Goal: Transaction & Acquisition: Purchase product/service

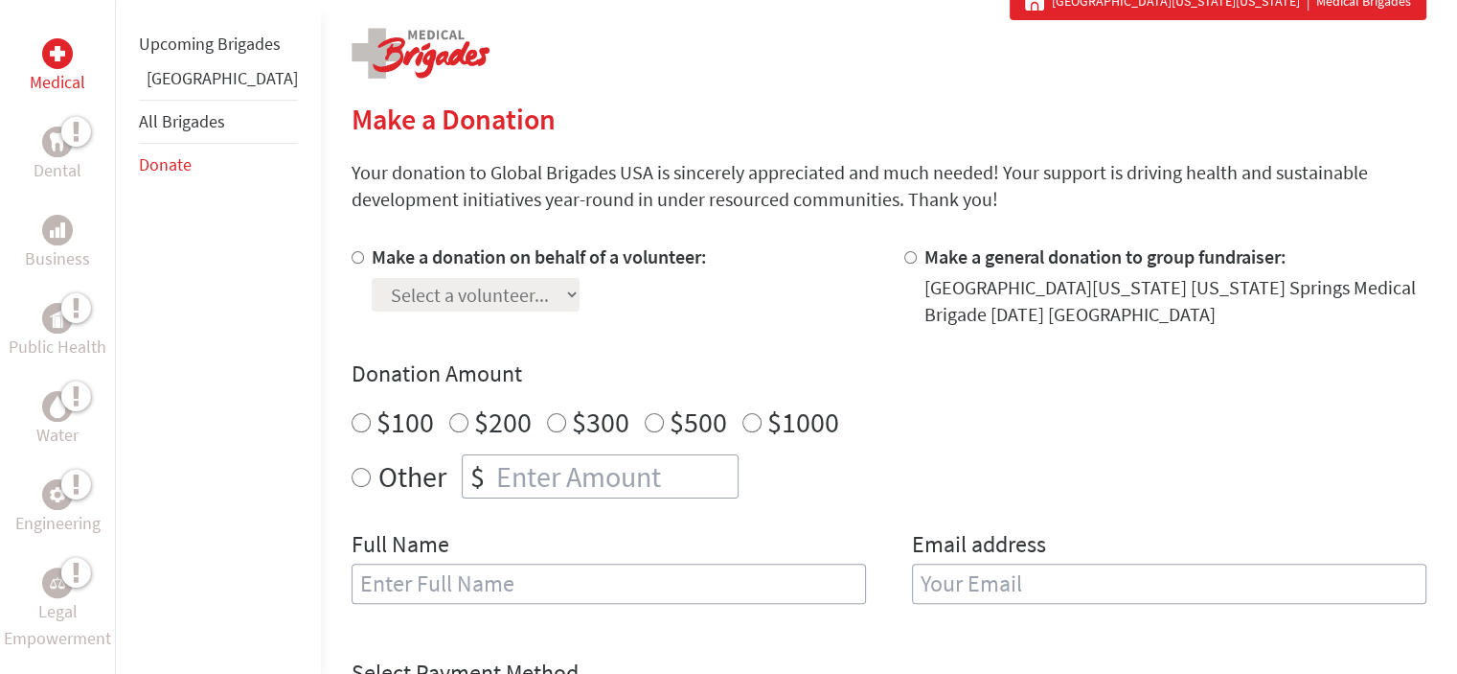
scroll to position [396, 0]
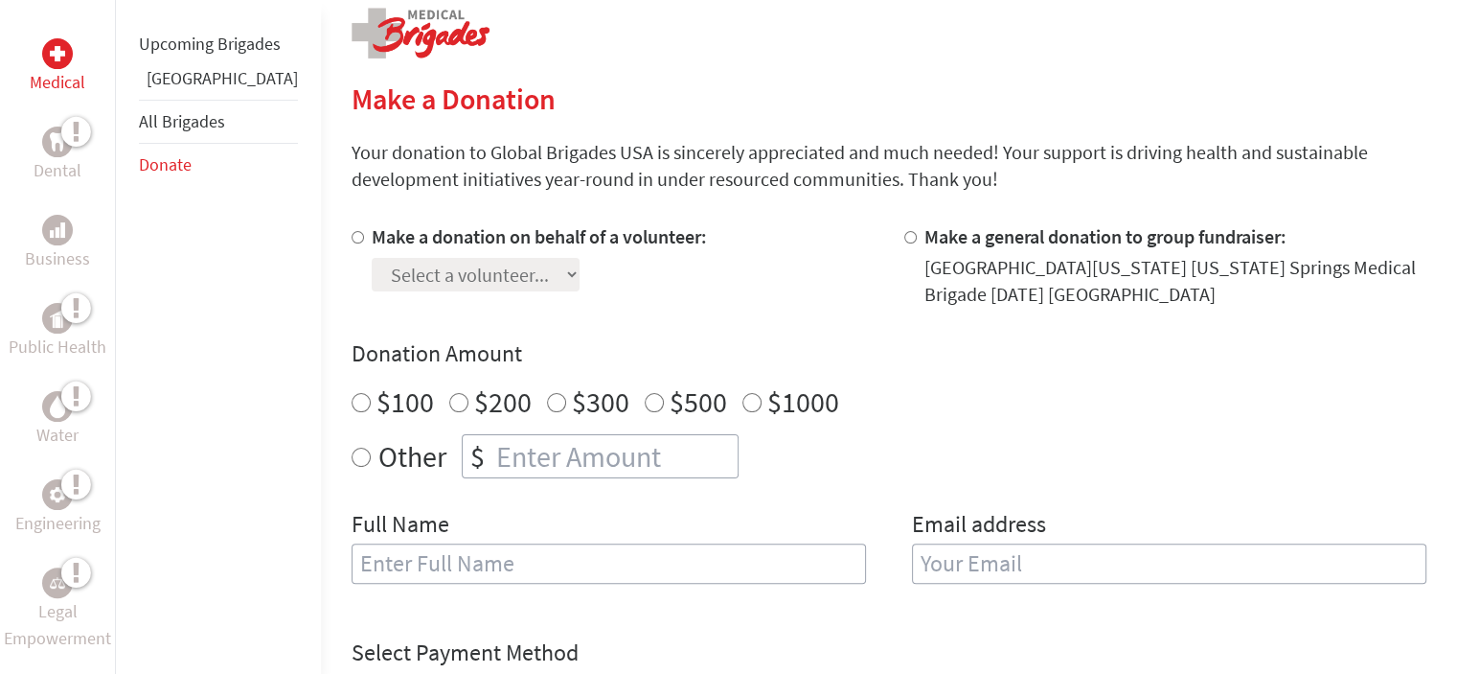
click at [904, 240] on input "Make a general donation to group fundraiser:" at bounding box center [910, 237] width 12 height 12
radio input "true"
click at [352, 407] on input "$100" at bounding box center [361, 402] width 19 height 19
radio input "true"
click at [598, 560] on input "text" at bounding box center [609, 563] width 514 height 40
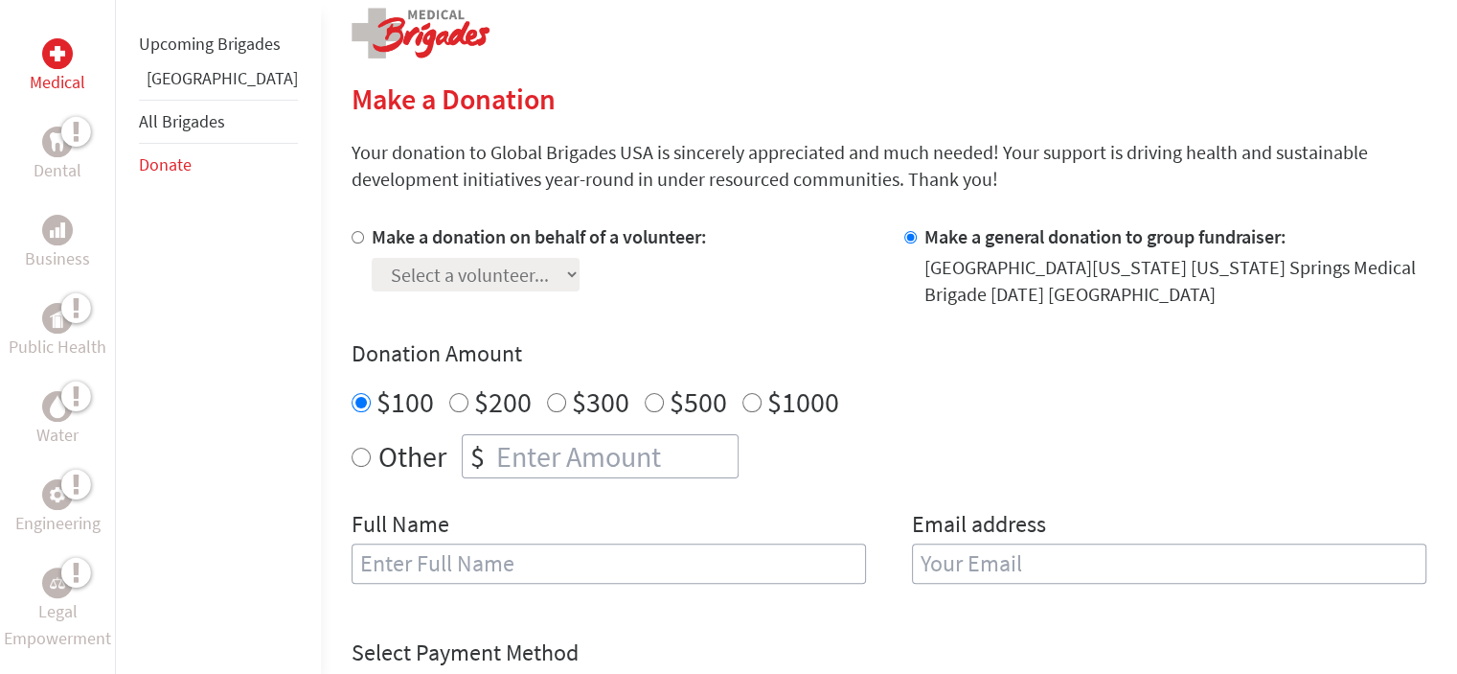
click at [1002, 441] on div "Other $" at bounding box center [889, 456] width 1075 height 44
click at [352, 235] on input "Make a donation on behalf of a volunteer:" at bounding box center [358, 237] width 12 height 12
radio input "true"
click at [372, 272] on select "Select a volunteer..." at bounding box center [476, 275] width 208 height 34
click at [372, 258] on select "Select a volunteer..." at bounding box center [476, 275] width 208 height 34
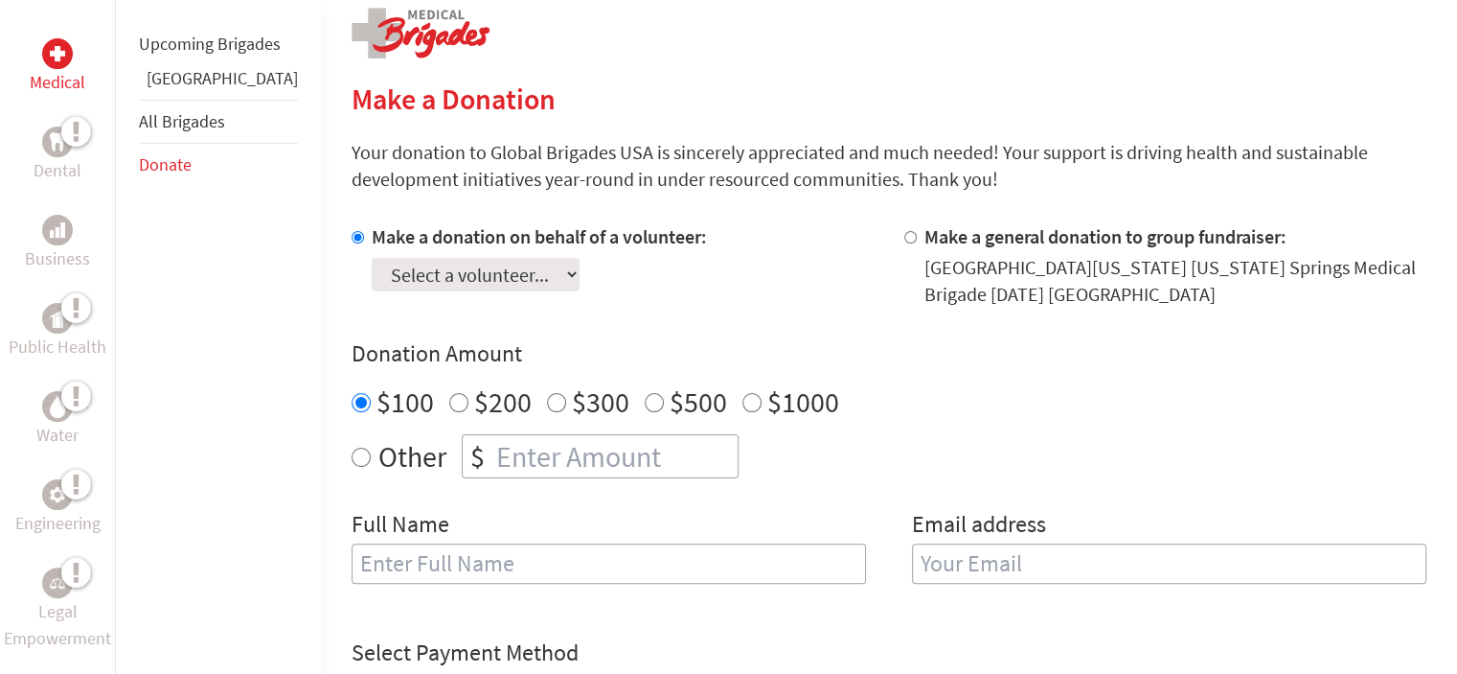
click at [372, 267] on select "Select a volunteer..." at bounding box center [476, 275] width 208 height 34
click at [372, 258] on select "Select a volunteer..." at bounding box center [476, 275] width 208 height 34
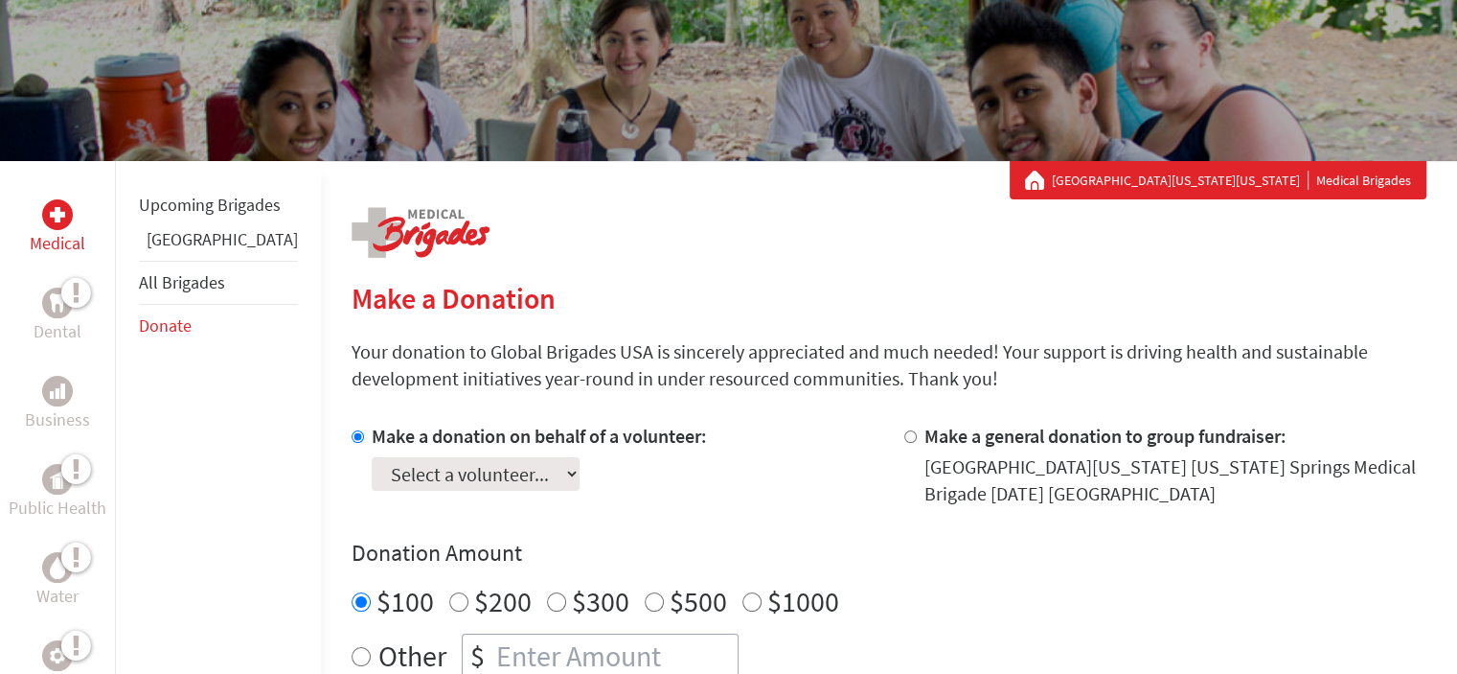
scroll to position [200, 0]
